Goal: Consume media (video, audio): Consume media (video, audio)

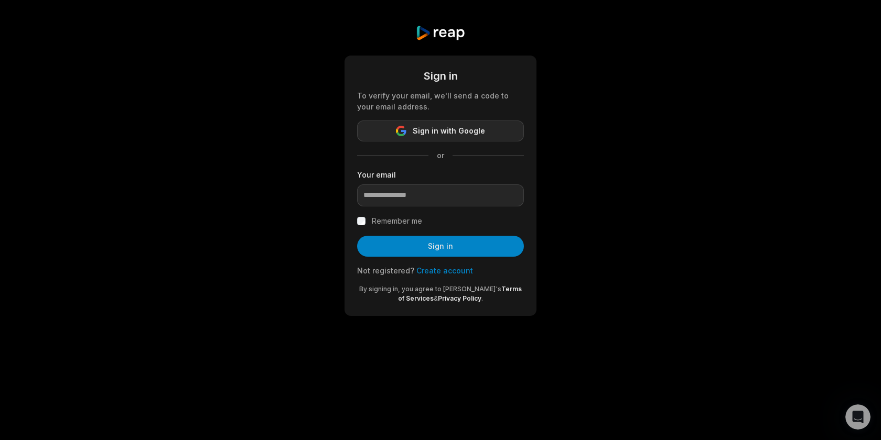
click at [392, 128] on button "Sign in with Google" at bounding box center [440, 131] width 167 height 21
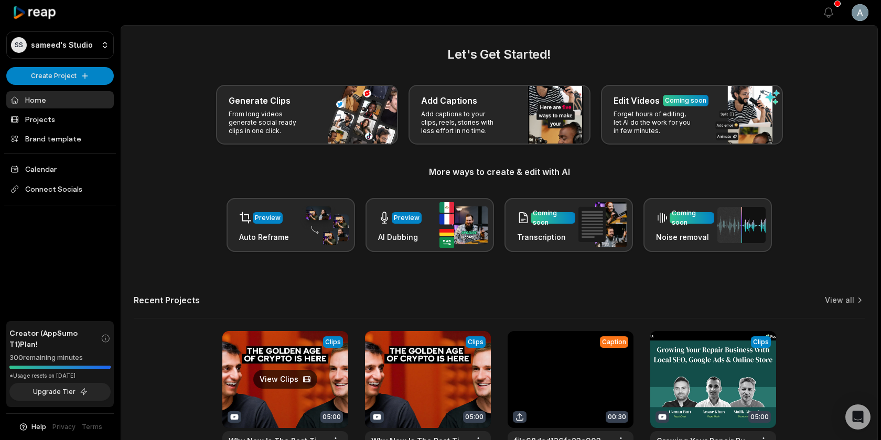
click at [263, 392] on link at bounding box center [285, 399] width 126 height 137
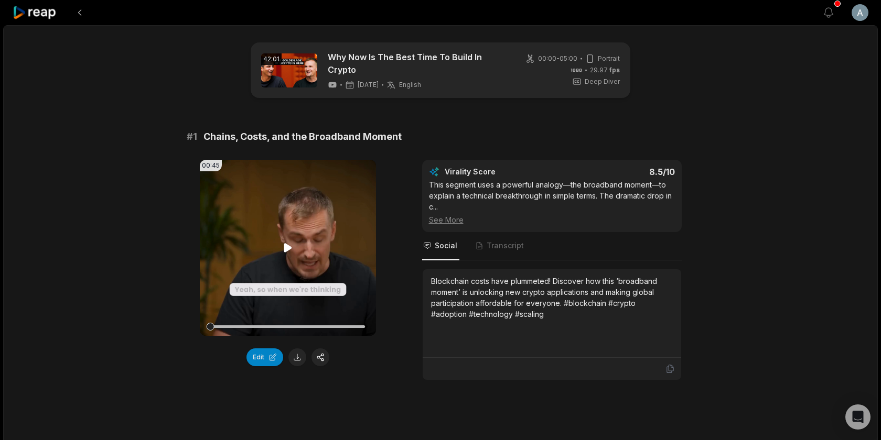
click at [275, 225] on video "Your browser does not support mp4 format." at bounding box center [288, 248] width 176 height 176
